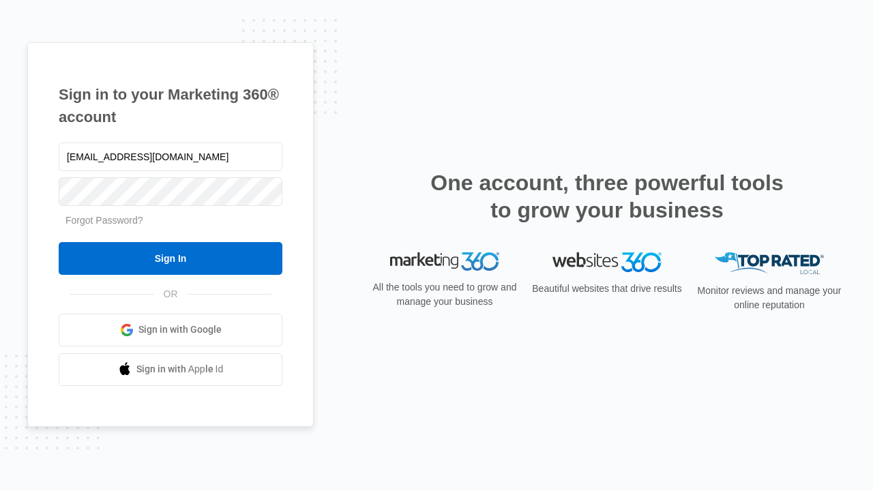
type input "[EMAIL_ADDRESS][DOMAIN_NAME]"
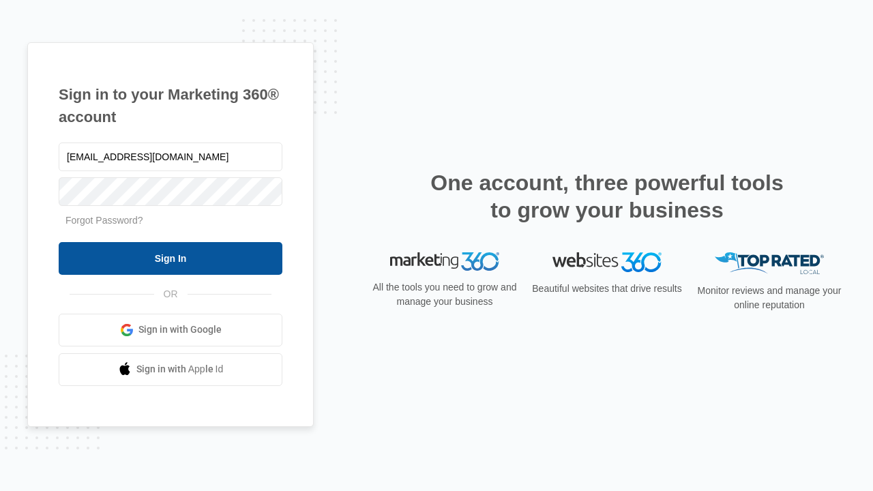
click at [170, 258] on input "Sign In" at bounding box center [171, 258] width 224 height 33
